Goal: Task Accomplishment & Management: Use online tool/utility

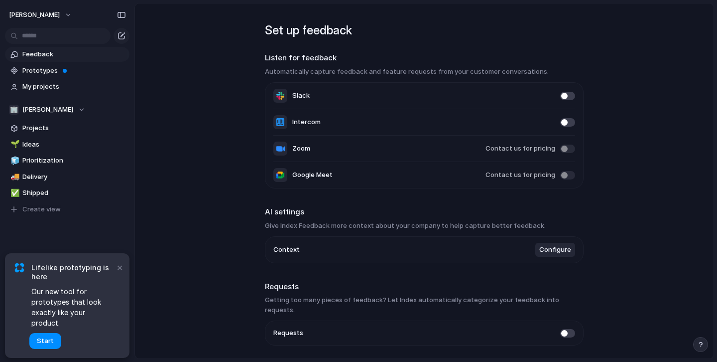
scroll to position [25, 0]
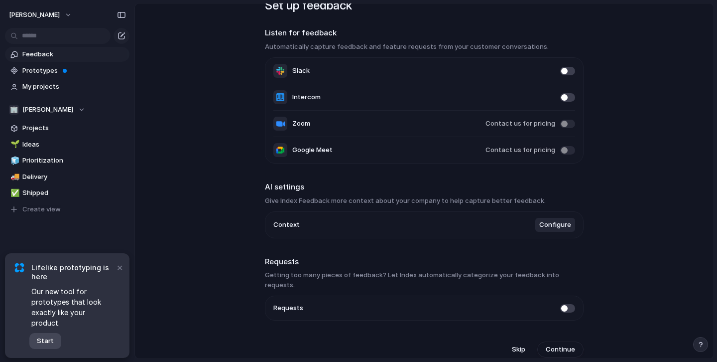
click at [51, 345] on span "Start" at bounding box center [45, 341] width 17 height 10
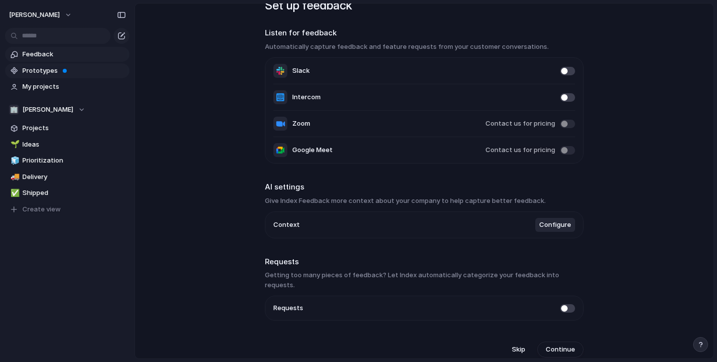
click at [85, 68] on span "Prototypes" at bounding box center [74, 71] width 104 height 10
click at [58, 130] on span "Projects" at bounding box center [74, 128] width 104 height 10
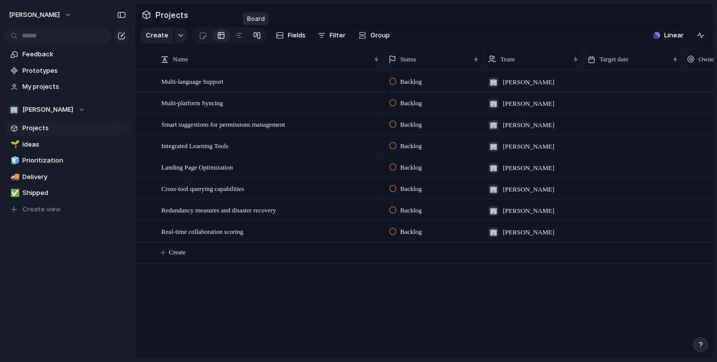
click at [254, 38] on div at bounding box center [257, 35] width 8 height 16
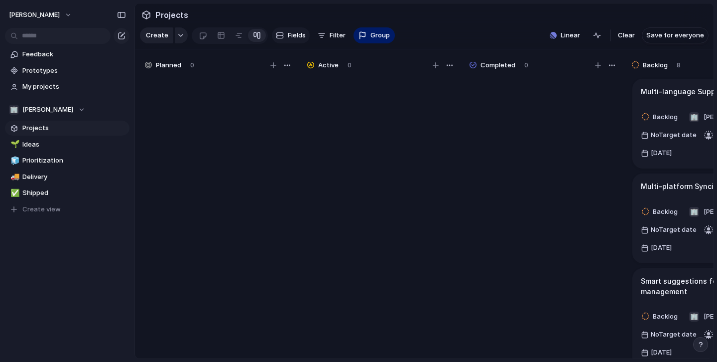
click at [292, 32] on span "Fields" at bounding box center [297, 35] width 18 height 10
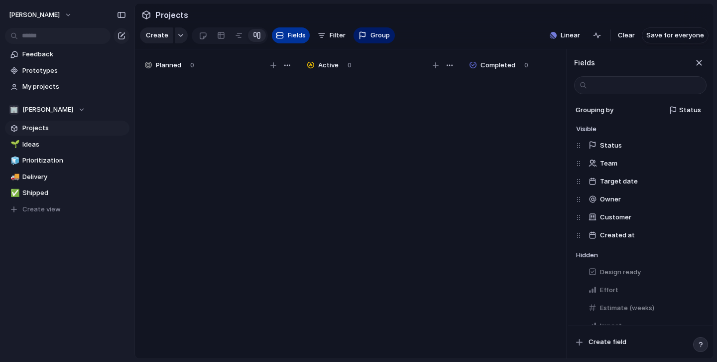
click at [292, 32] on span "Fields" at bounding box center [297, 35] width 18 height 10
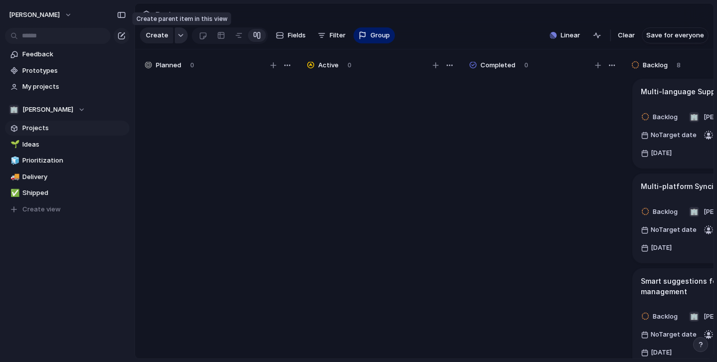
click at [181, 37] on button "button" at bounding box center [181, 35] width 13 height 16
click at [276, 152] on div "Goal Program Initiative Launch Project Customize" at bounding box center [358, 181] width 717 height 362
click at [55, 143] on span "Ideas" at bounding box center [74, 144] width 104 height 10
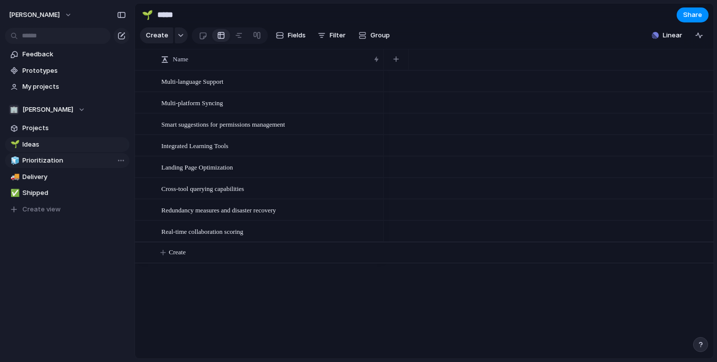
click at [68, 158] on span "Prioritization" at bounding box center [74, 160] width 104 height 10
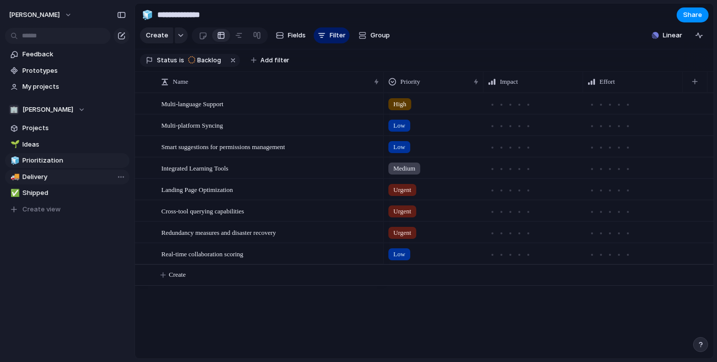
click at [68, 176] on span "Delivery" at bounding box center [74, 177] width 104 height 10
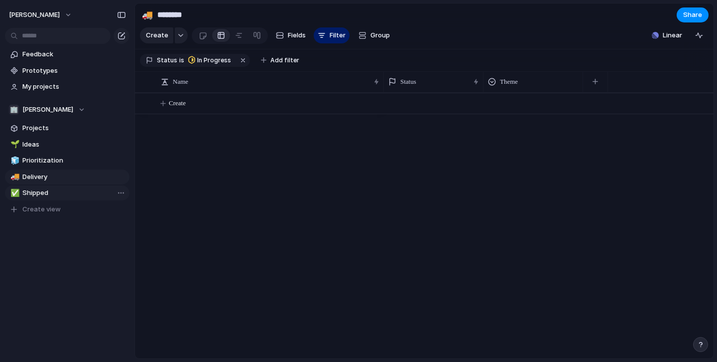
click at [64, 189] on span "Shipped" at bounding box center [74, 193] width 104 height 10
type input "*******"
click at [60, 211] on button "Create view" at bounding box center [67, 209] width 125 height 15
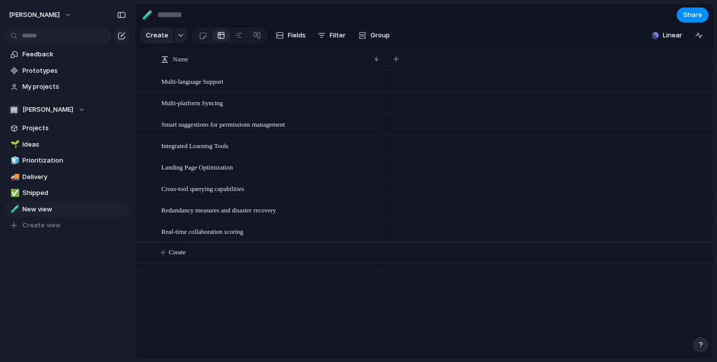
click at [64, 274] on div "Feedback Prototypes My projects 🏢 Hernan-garcia Projects 🌱 Ideas 🧊 Prioritizati…" at bounding box center [67, 156] width 134 height 313
click at [182, 39] on button "button" at bounding box center [181, 35] width 13 height 16
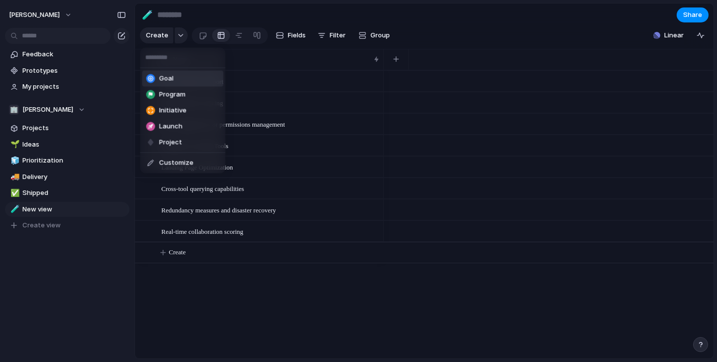
click at [177, 78] on li "Goal" at bounding box center [182, 79] width 81 height 16
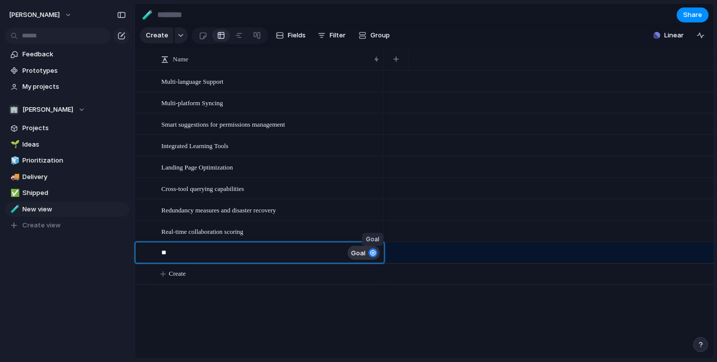
type textarea "*"
type textarea "**********"
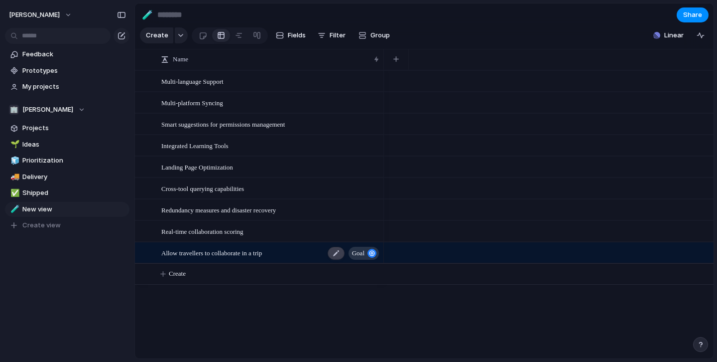
click at [333, 256] on div at bounding box center [336, 253] width 17 height 13
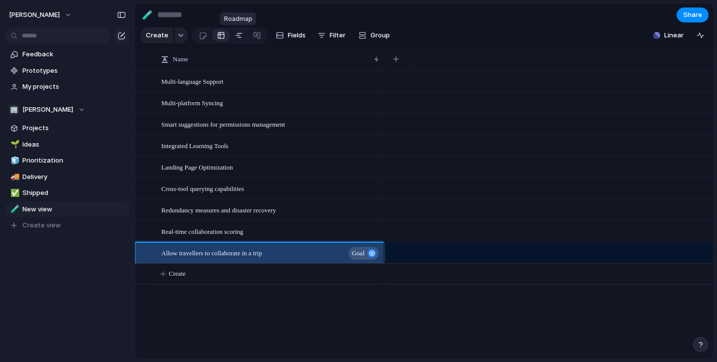
click at [235, 35] on div at bounding box center [239, 35] width 8 height 16
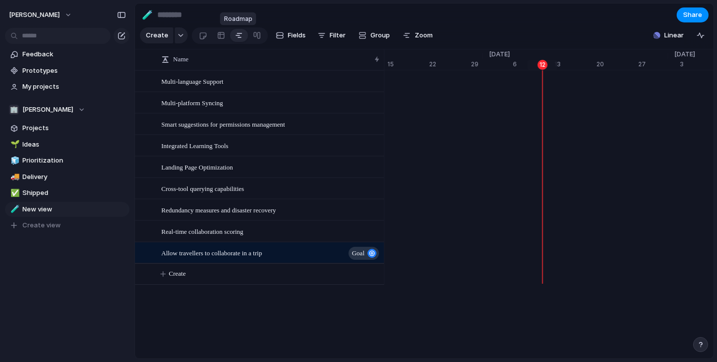
scroll to position [0, 6452]
click at [384, 33] on span "Group" at bounding box center [380, 35] width 19 height 10
click at [223, 37] on div "Owner Team Customer Priority Impact Effort Design ready Status Theme Created by" at bounding box center [358, 181] width 717 height 362
click at [218, 37] on div at bounding box center [221, 35] width 8 height 16
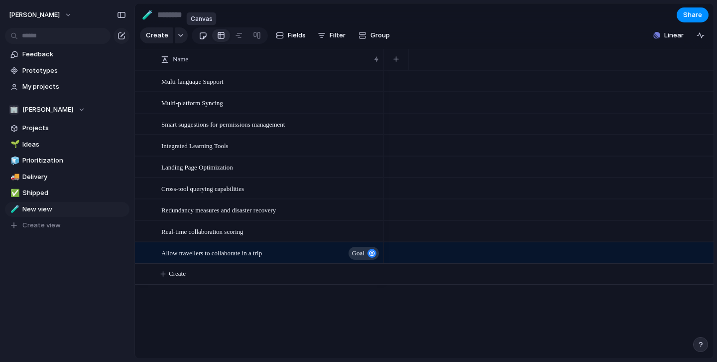
click at [205, 33] on div at bounding box center [203, 35] width 8 height 16
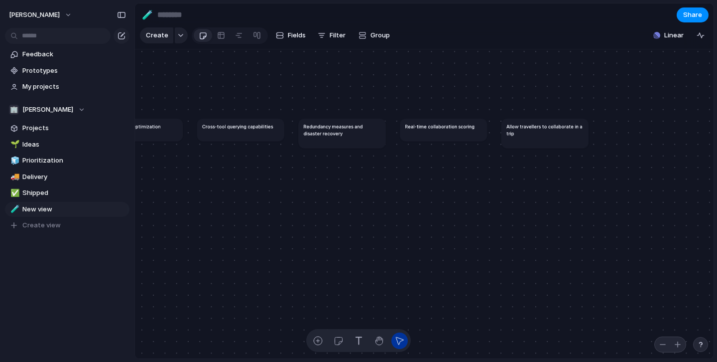
click at [545, 127] on h1 "Allow travellers to collaborate in a trip" at bounding box center [545, 130] width 77 height 14
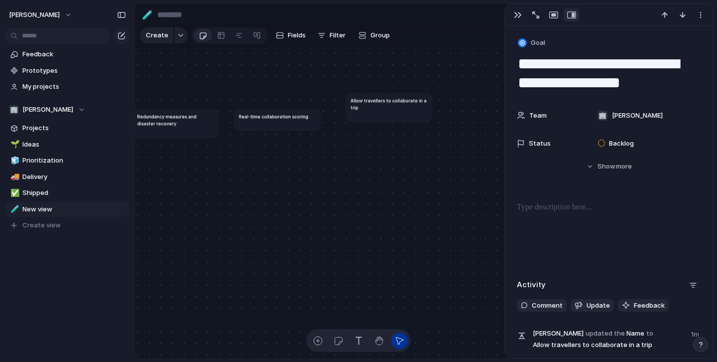
drag, startPoint x: 373, startPoint y: 122, endPoint x: 383, endPoint y: 106, distance: 19.1
click at [383, 106] on h1 "Allow travellers to collaborate in a trip" at bounding box center [389, 104] width 77 height 14
click at [317, 340] on div "button" at bounding box center [318, 340] width 10 height 10
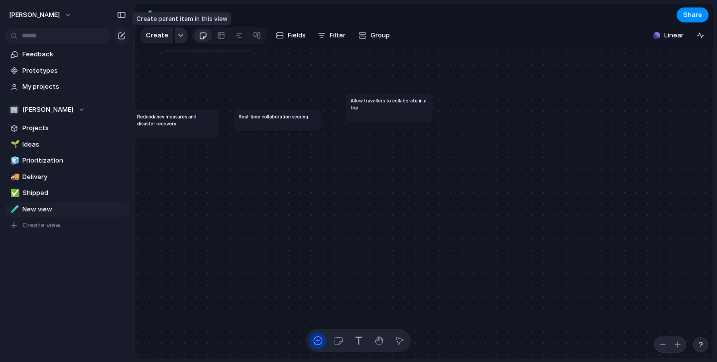
click at [178, 38] on button "button" at bounding box center [181, 35] width 13 height 16
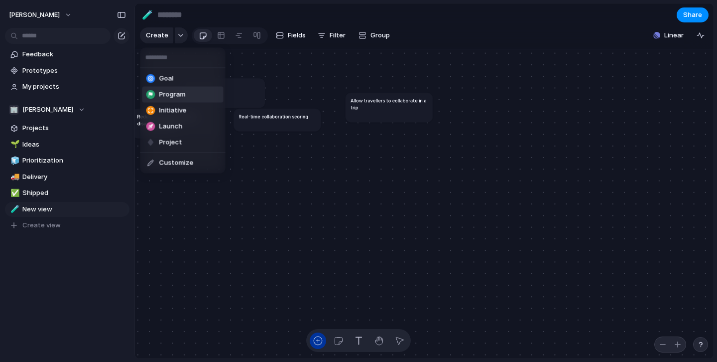
click at [192, 93] on li "Program" at bounding box center [182, 95] width 81 height 16
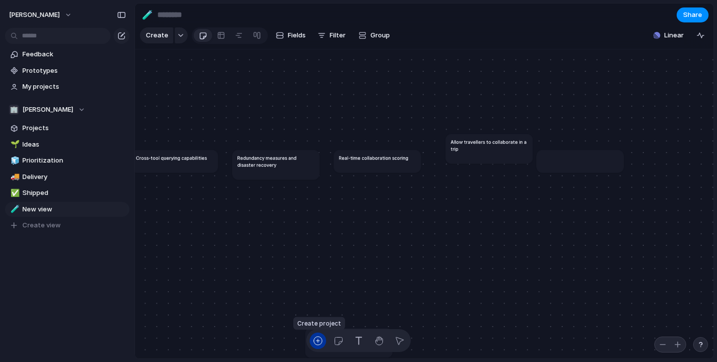
click at [320, 342] on div "button" at bounding box center [318, 340] width 10 height 10
click at [183, 35] on button "button" at bounding box center [181, 35] width 13 height 16
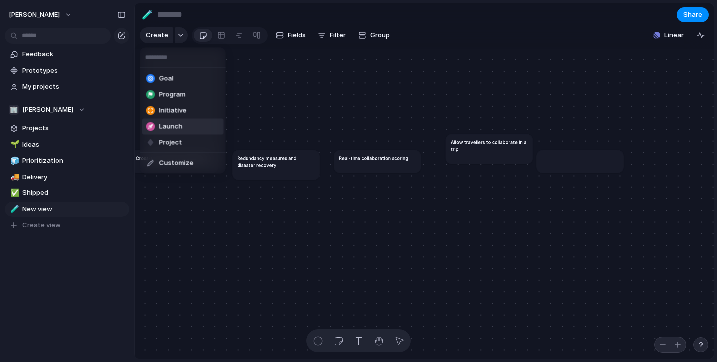
click at [222, 36] on div "Goal Program Initiative Launch Project Customize" at bounding box center [358, 181] width 717 height 362
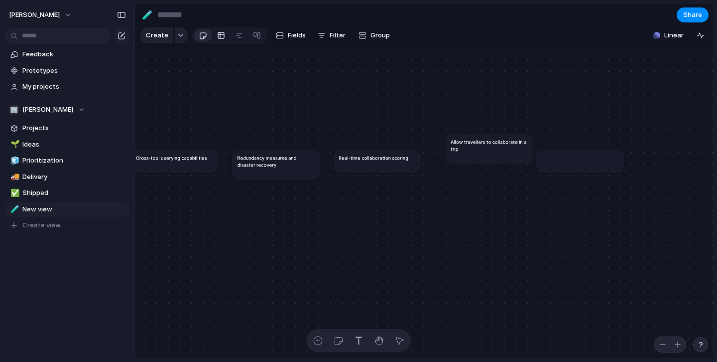
click at [220, 38] on div at bounding box center [221, 35] width 8 height 16
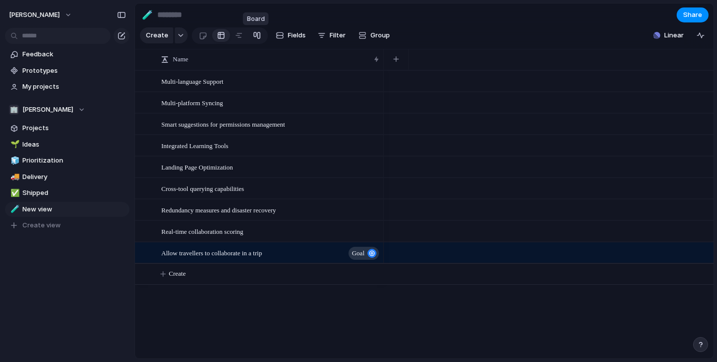
click at [255, 34] on div at bounding box center [257, 35] width 8 height 16
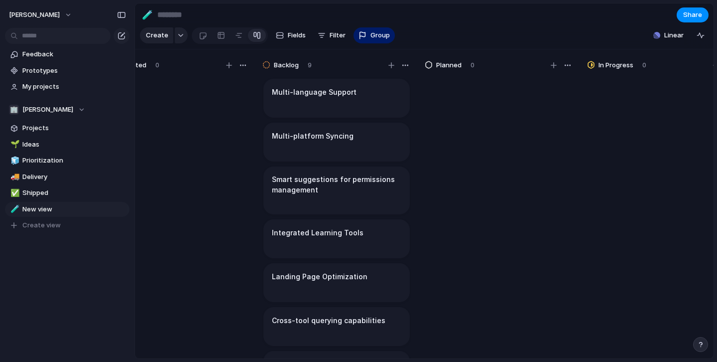
scroll to position [0, 376]
click at [64, 128] on span "Projects" at bounding box center [74, 128] width 104 height 10
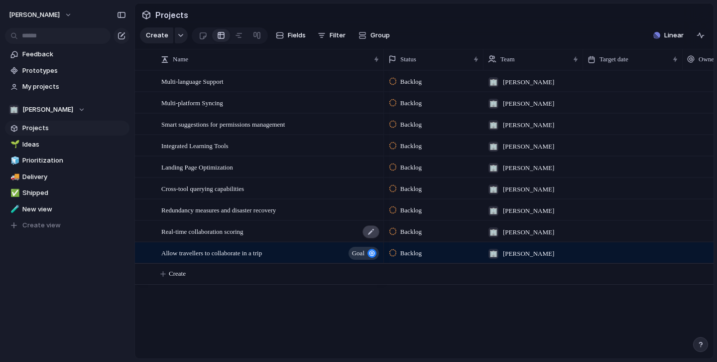
click at [373, 232] on div at bounding box center [371, 231] width 17 height 13
click at [295, 254] on div "Allow travellers to collaborate in a trip goal" at bounding box center [270, 253] width 219 height 20
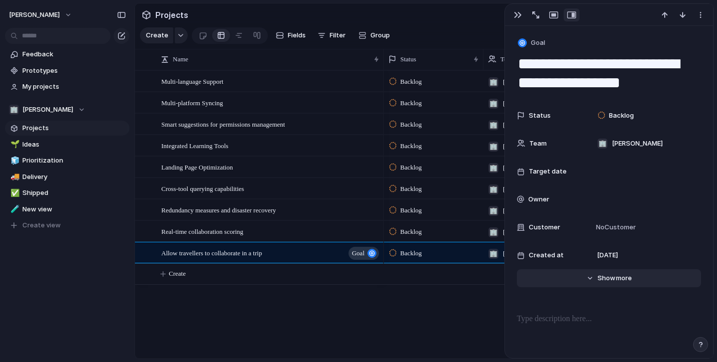
click at [611, 275] on span "Show" at bounding box center [607, 278] width 18 height 10
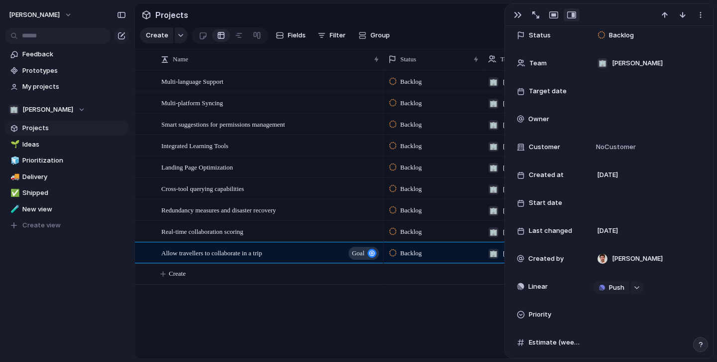
scroll to position [84, 0]
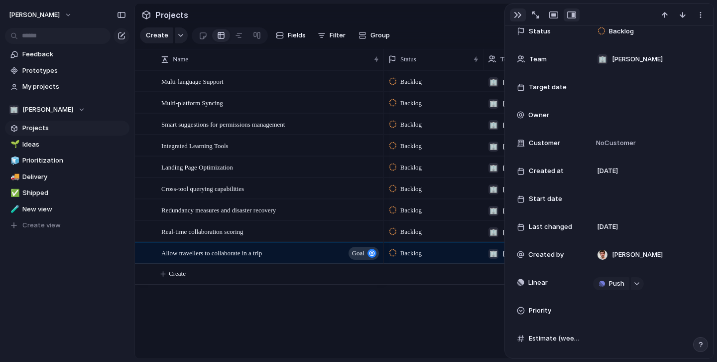
click at [515, 15] on div "button" at bounding box center [518, 15] width 8 height 8
